Goal: Information Seeking & Learning: Learn about a topic

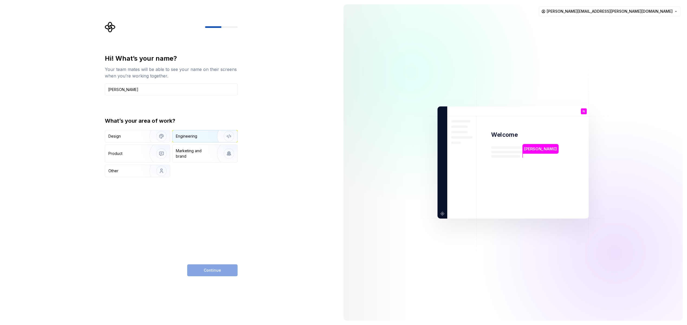
type input "[PERSON_NAME]"
click at [216, 138] on img "button" at bounding box center [225, 136] width 35 height 36
click at [222, 271] on button "Continue" at bounding box center [212, 270] width 50 height 12
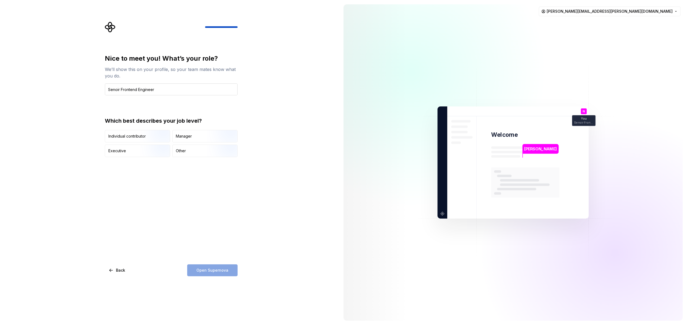
drag, startPoint x: 119, startPoint y: 91, endPoint x: 105, endPoint y: 90, distance: 13.8
click at [105, 90] on input "Senoir Frontend Engineer" at bounding box center [171, 89] width 133 height 12
click at [112, 89] on input "Senior Frontend Engineer" at bounding box center [171, 89] width 133 height 12
type input "Senior Frontend Engineer"
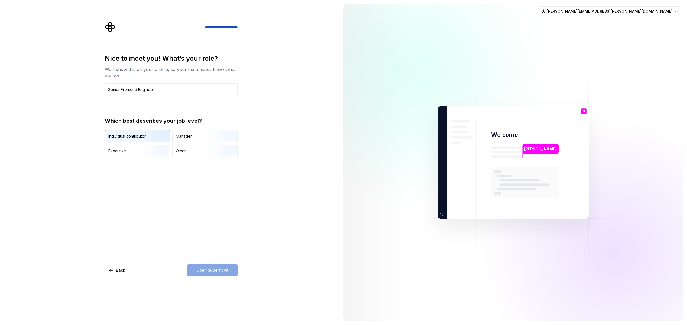
click at [145, 136] on img "button" at bounding box center [157, 143] width 35 height 36
click at [219, 272] on span "Open Supernova" at bounding box center [212, 270] width 32 height 5
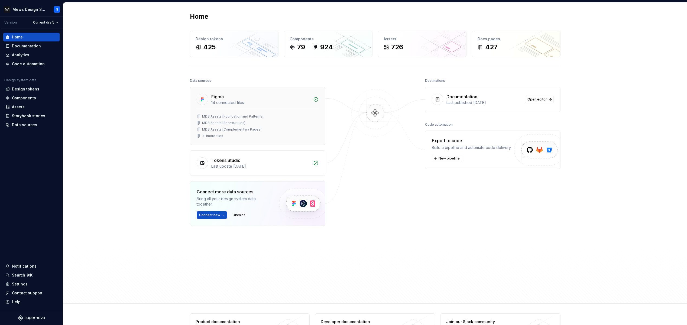
click at [258, 121] on div "MDS Assets [Shortcut tiles]" at bounding box center [258, 123] width 122 height 4
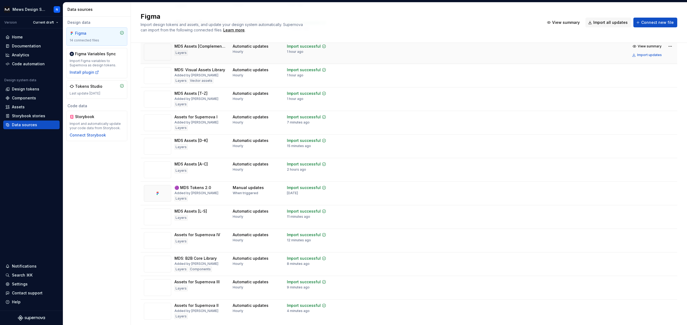
scroll to position [87, 0]
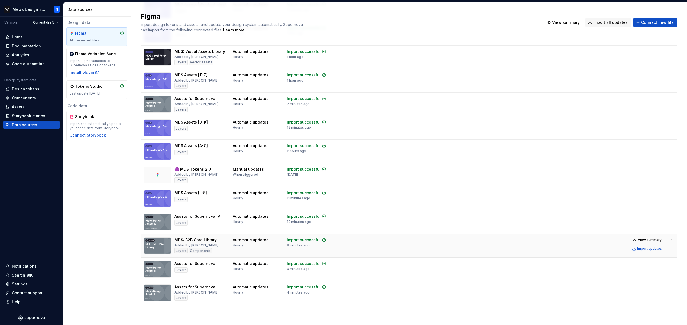
click at [183, 242] on div "MDS: B2B Core Library" at bounding box center [196, 239] width 42 height 5
click at [156, 245] on img at bounding box center [157, 245] width 27 height 17
click at [180, 251] on div "Layers" at bounding box center [181, 250] width 13 height 5
click at [150, 248] on img at bounding box center [157, 245] width 27 height 17
click at [648, 240] on span "View summary" at bounding box center [650, 240] width 24 height 4
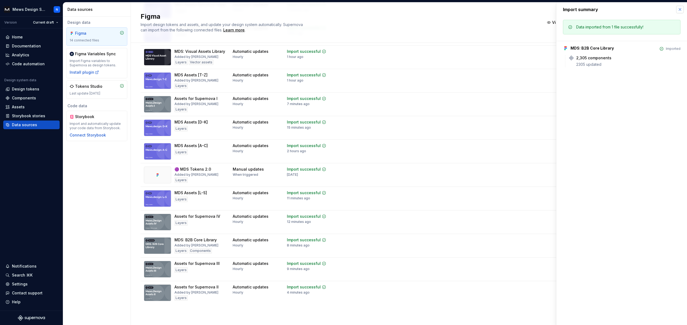
click at [681, 8] on button "button" at bounding box center [680, 10] width 8 height 8
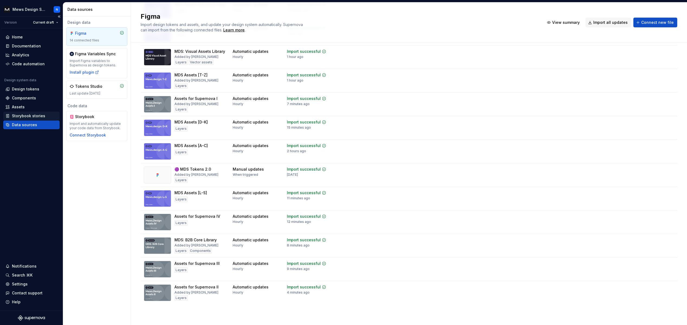
click at [37, 117] on div "Storybook stories" at bounding box center [28, 115] width 33 height 5
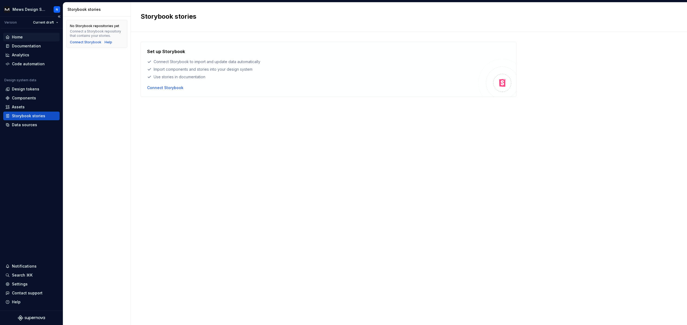
click at [21, 38] on div "Home" at bounding box center [17, 36] width 11 height 5
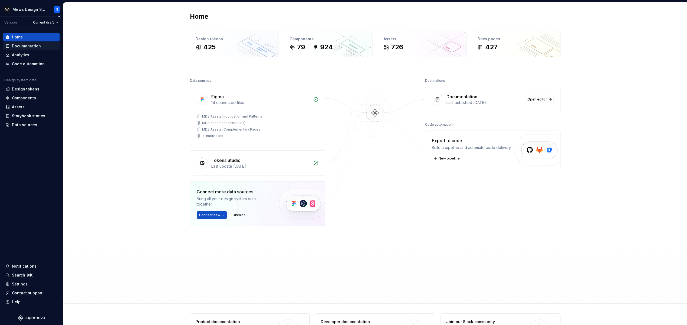
click at [20, 44] on div "Documentation" at bounding box center [26, 45] width 29 height 5
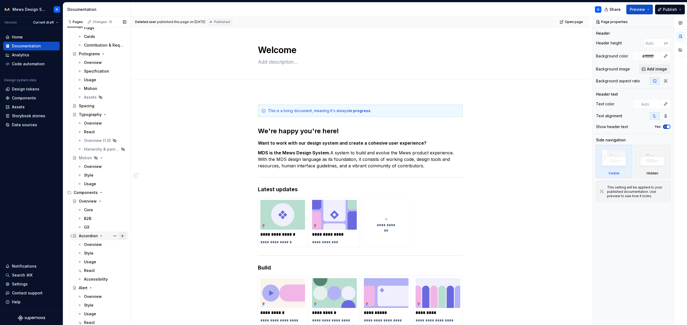
scroll to position [383, 0]
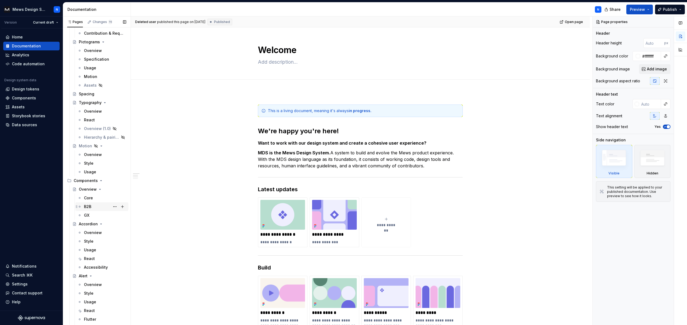
drag, startPoint x: 89, startPoint y: 207, endPoint x: 111, endPoint y: 231, distance: 32.6
click at [89, 207] on div "B2B" at bounding box center [87, 206] width 7 height 5
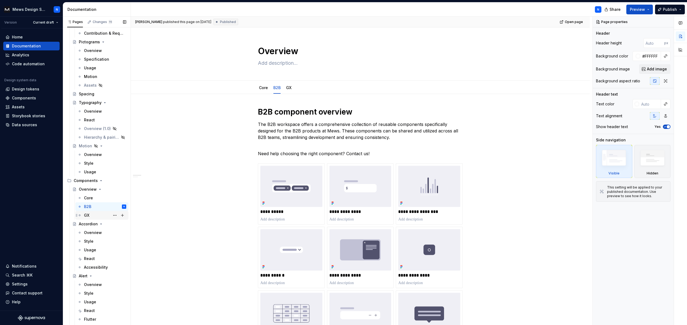
click at [94, 215] on div "GX" at bounding box center [105, 216] width 42 height 8
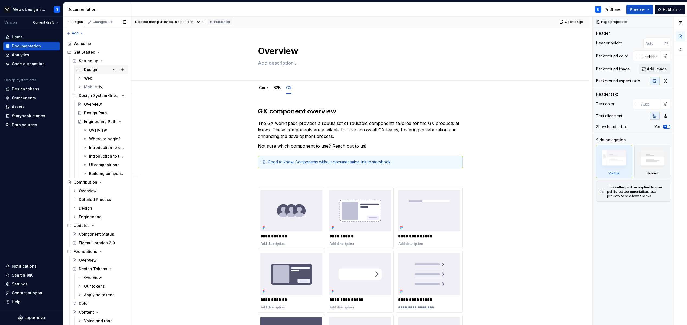
click at [93, 68] on div "Design" at bounding box center [90, 69] width 13 height 5
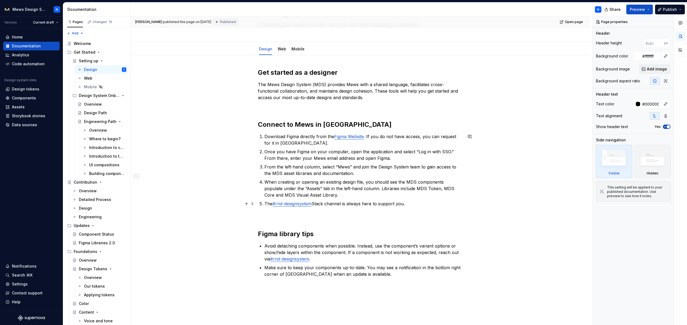
scroll to position [44, 0]
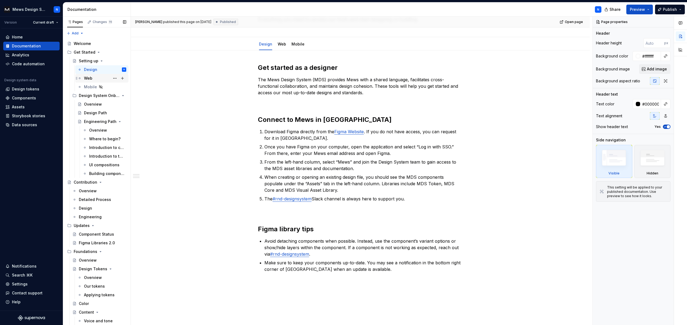
click at [90, 78] on div "Web" at bounding box center [88, 78] width 8 height 5
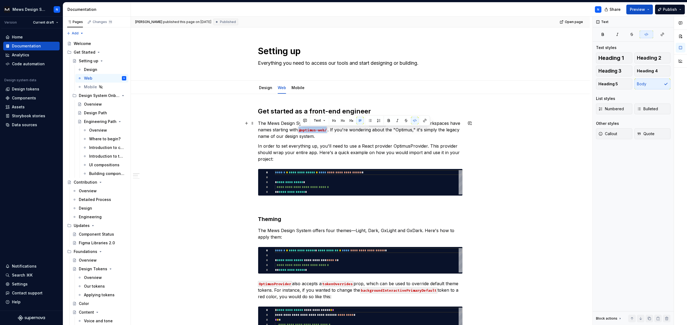
drag, startPoint x: 300, startPoint y: 130, endPoint x: 328, endPoint y: 130, distance: 27.9
click at [328, 130] on code "@optimus-web/" at bounding box center [313, 130] width 30 height 6
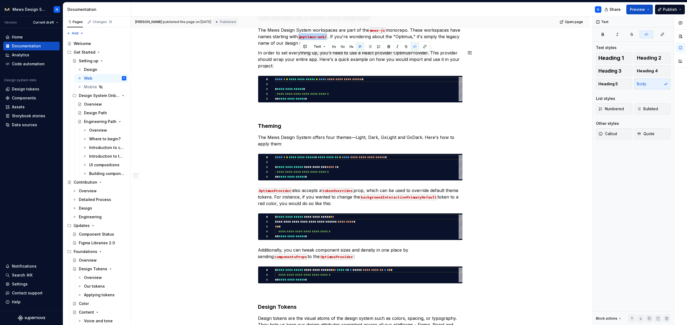
scroll to position [97, 0]
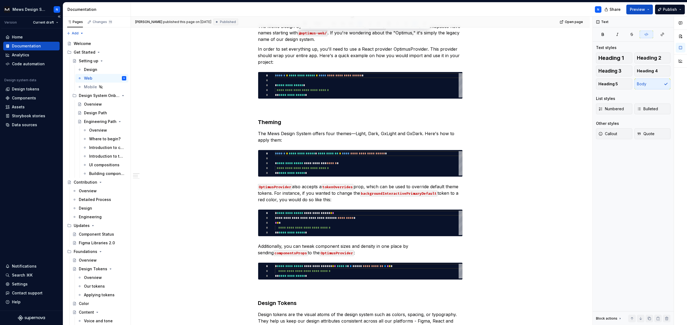
click at [40, 201] on div "Home Documentation Analytics Code automation Design system data Design tokens C…" at bounding box center [31, 169] width 63 height 282
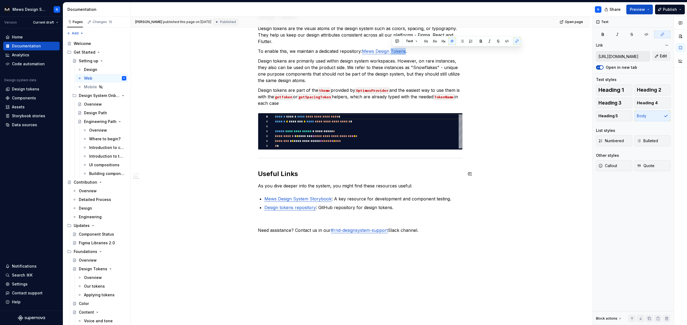
scroll to position [388, 0]
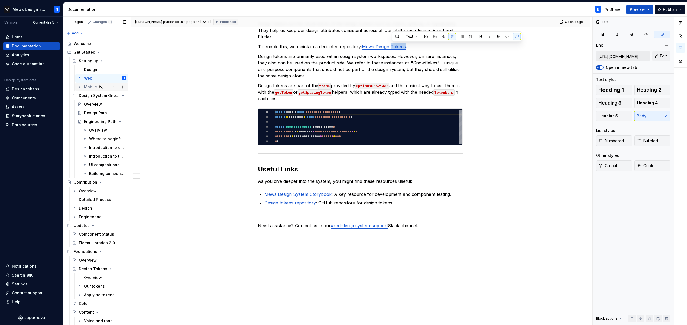
click at [88, 88] on div "Mobile" at bounding box center [90, 86] width 13 height 5
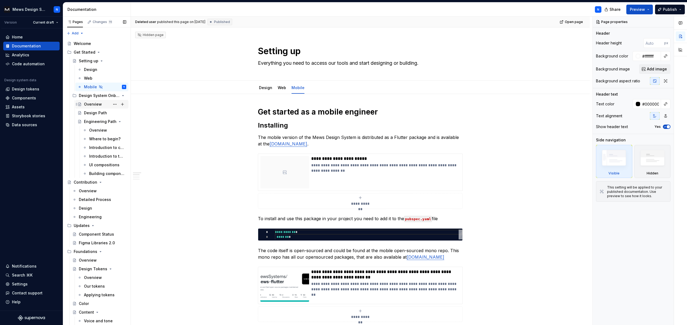
click at [91, 105] on div "Overview" at bounding box center [93, 104] width 18 height 5
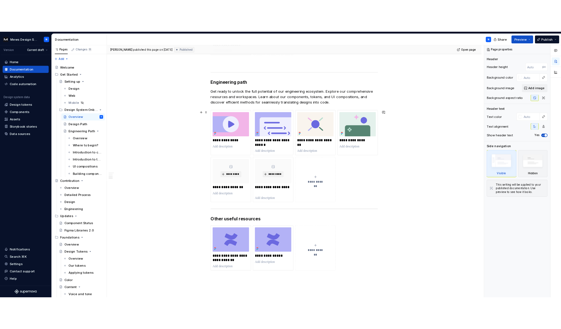
scroll to position [377, 0]
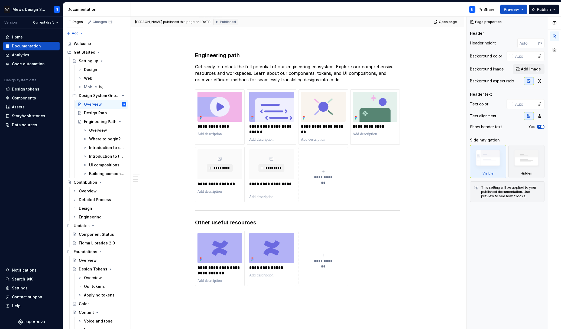
type textarea "*"
